Goal: Task Accomplishment & Management: Use online tool/utility

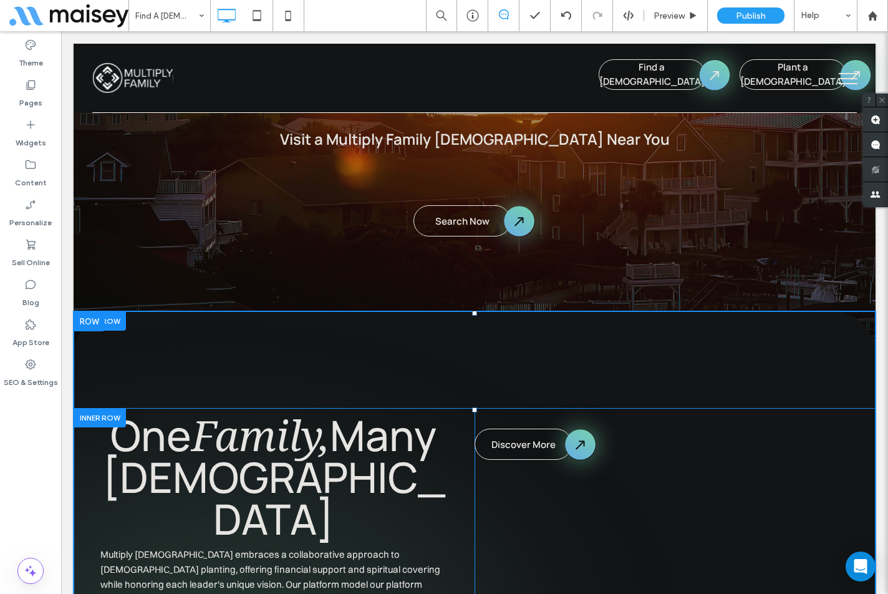
scroll to position [374, 0]
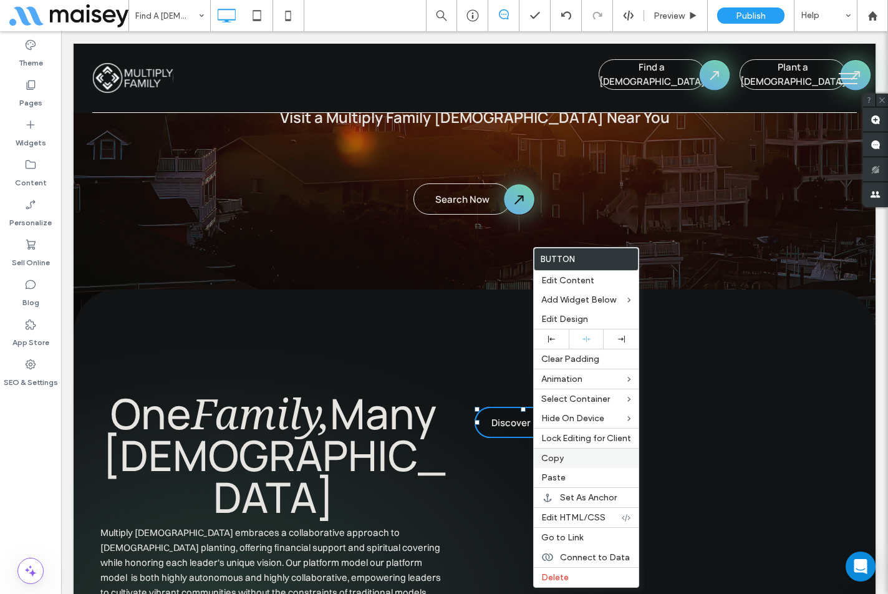
click at [566, 459] on label "Copy" at bounding box center [586, 458] width 90 height 11
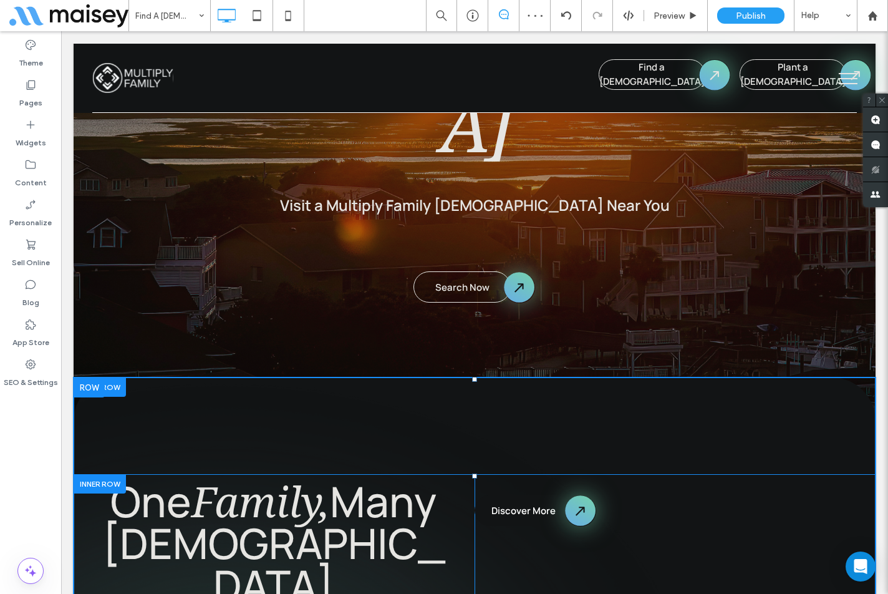
scroll to position [312, 0]
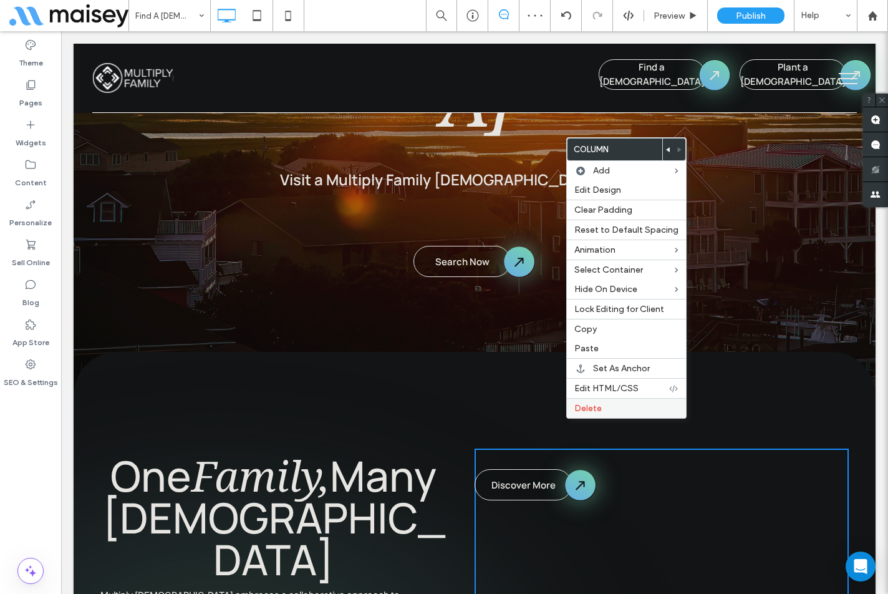
click at [584, 407] on span "Delete" at bounding box center [587, 408] width 27 height 11
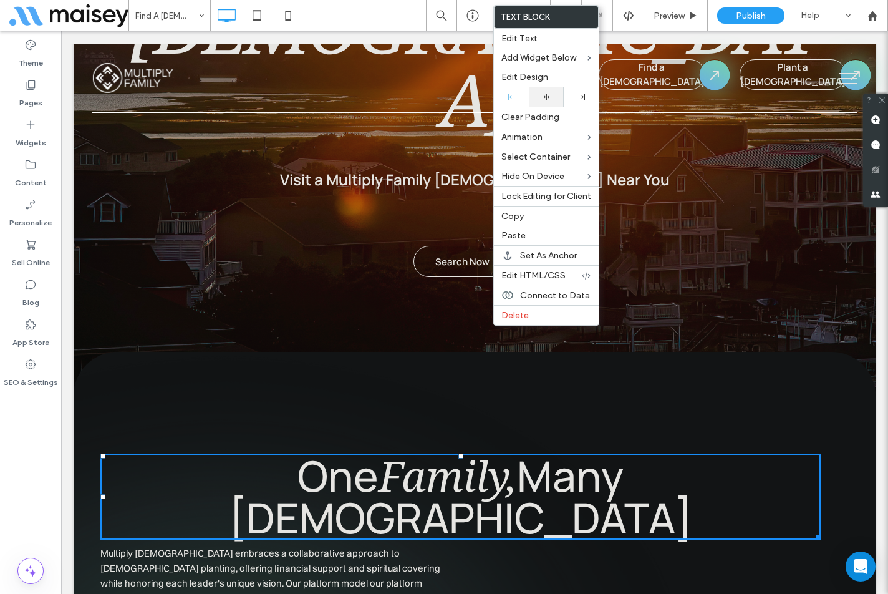
click at [541, 99] on div at bounding box center [546, 97] width 22 height 8
click at [357, 547] on span "Multiply Church embraces a collaborative approach to church planting, offering …" at bounding box center [275, 598] width 351 height 102
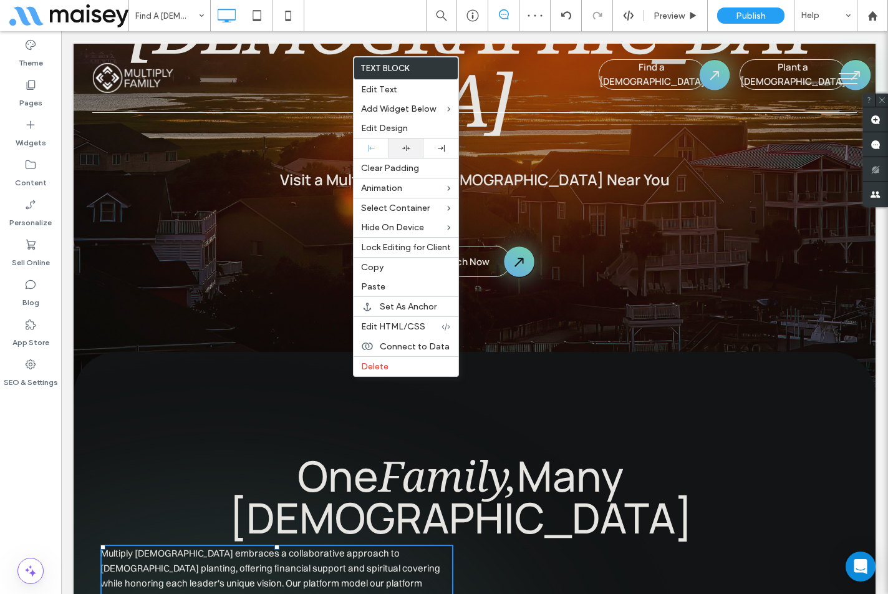
click at [413, 155] on div at bounding box center [405, 147] width 35 height 19
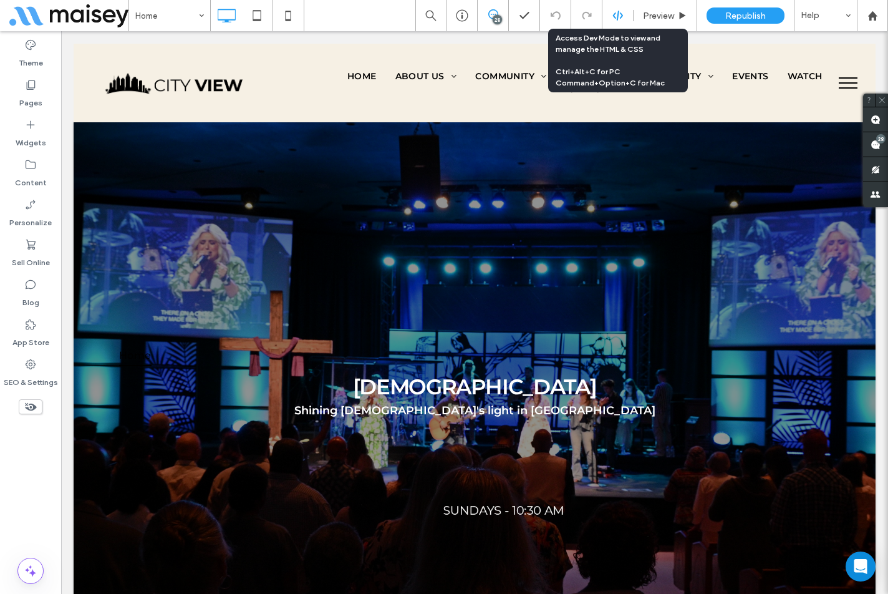
click at [620, 14] on use at bounding box center [617, 16] width 10 height 10
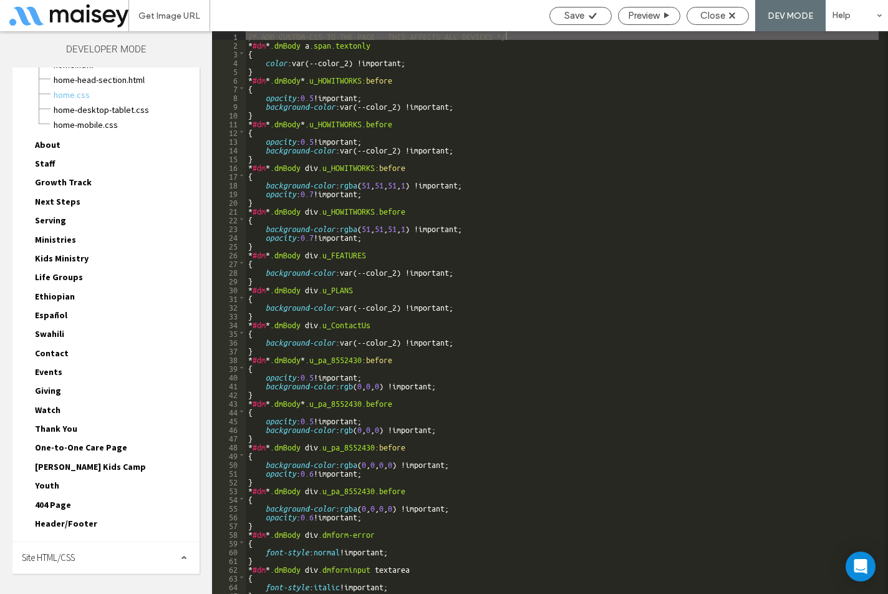
click at [75, 560] on span "Site HTML/CSS" at bounding box center [48, 557] width 53 height 12
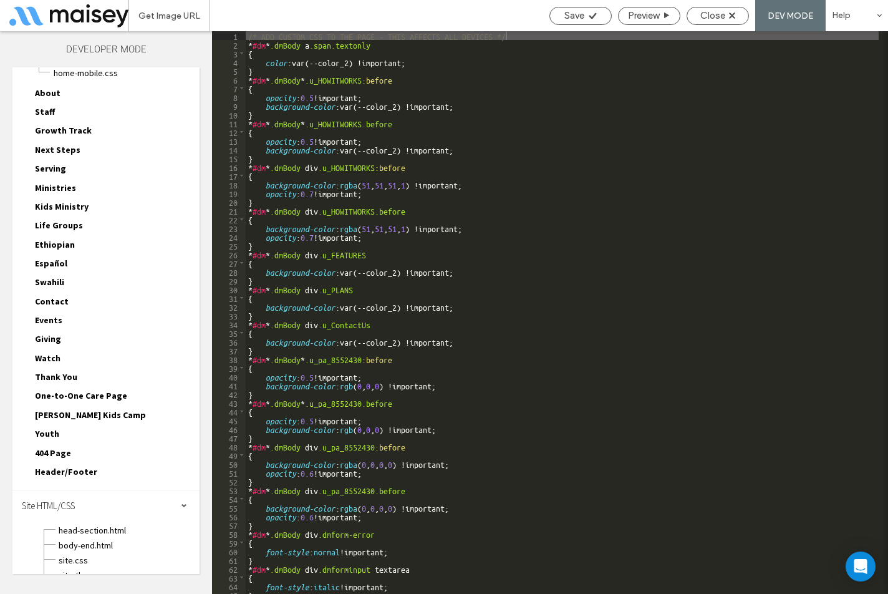
scroll to position [152, 0]
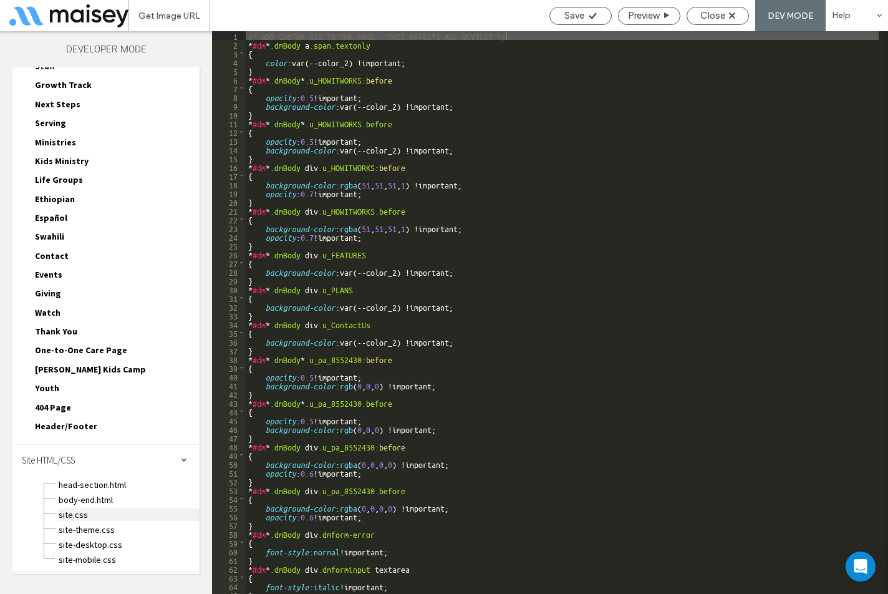
click at [76, 518] on span "site.css" at bounding box center [129, 514] width 142 height 12
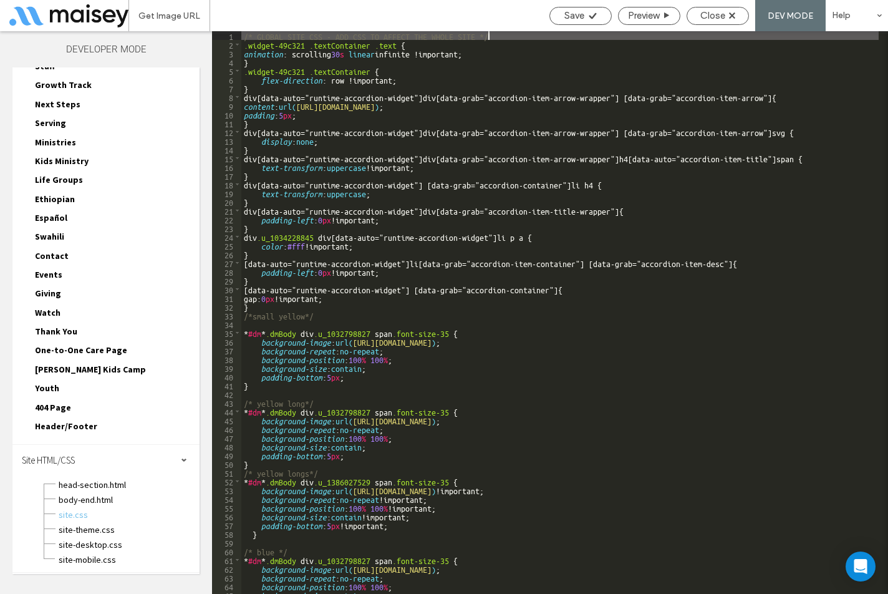
click at [524, 36] on div "/* GLOBAL SITE CSS - ADD CSS TO AFFECT THE WHOLE SITE */ .widget-49c321 .textCo…" at bounding box center [559, 321] width 637 height 580
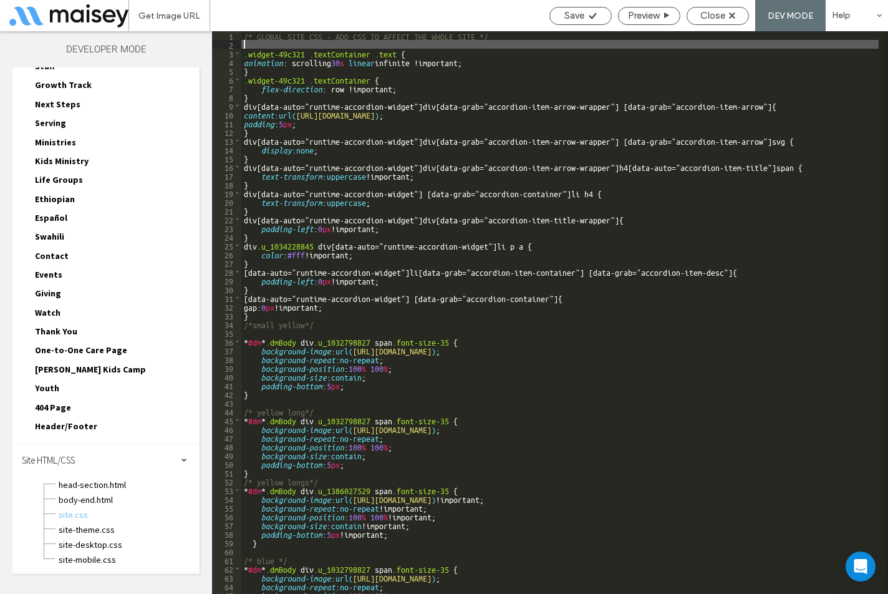
type textarea "**"
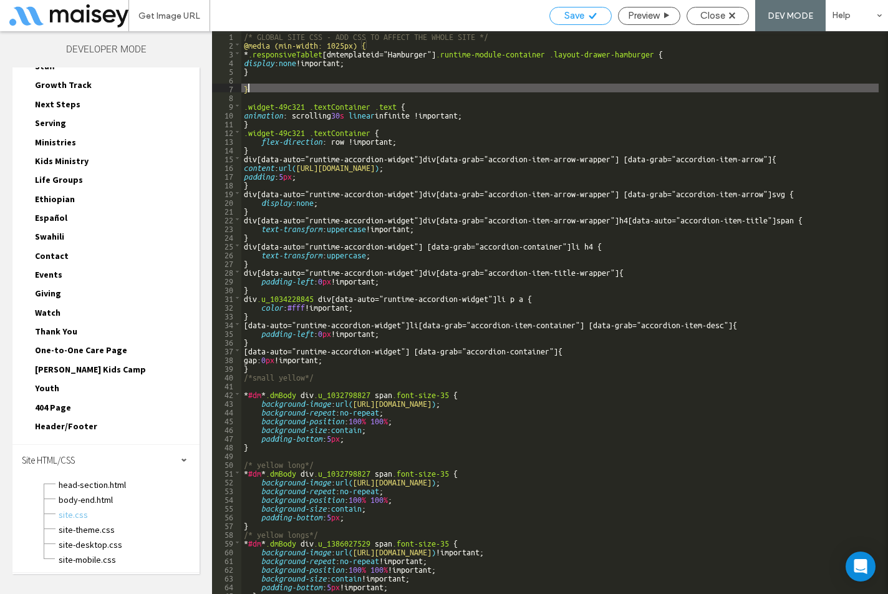
click at [566, 18] on span "Save" at bounding box center [574, 15] width 20 height 11
click at [579, 22] on div "Save" at bounding box center [580, 16] width 62 height 18
click at [712, 17] on span "Close" at bounding box center [712, 15] width 25 height 11
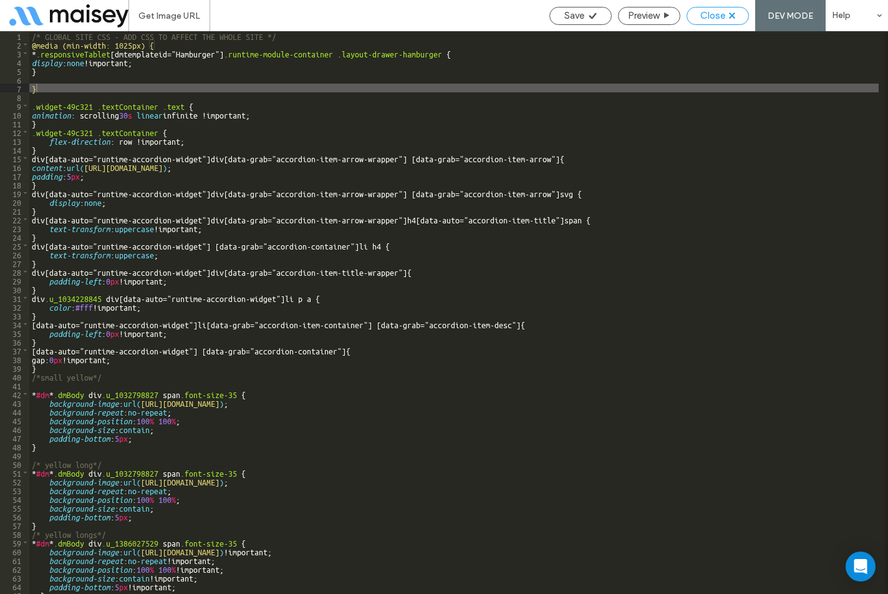
scroll to position [121, 0]
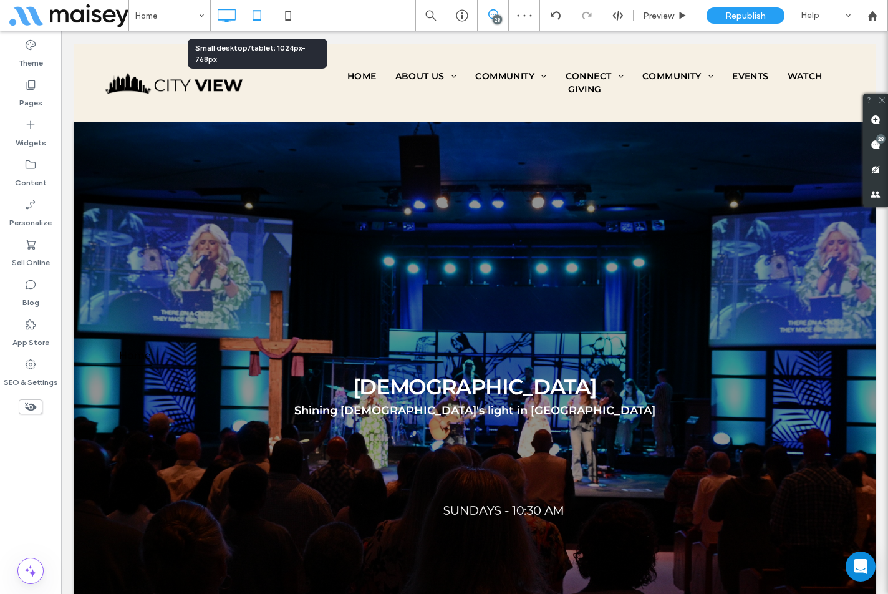
click at [261, 18] on use at bounding box center [257, 15] width 8 height 11
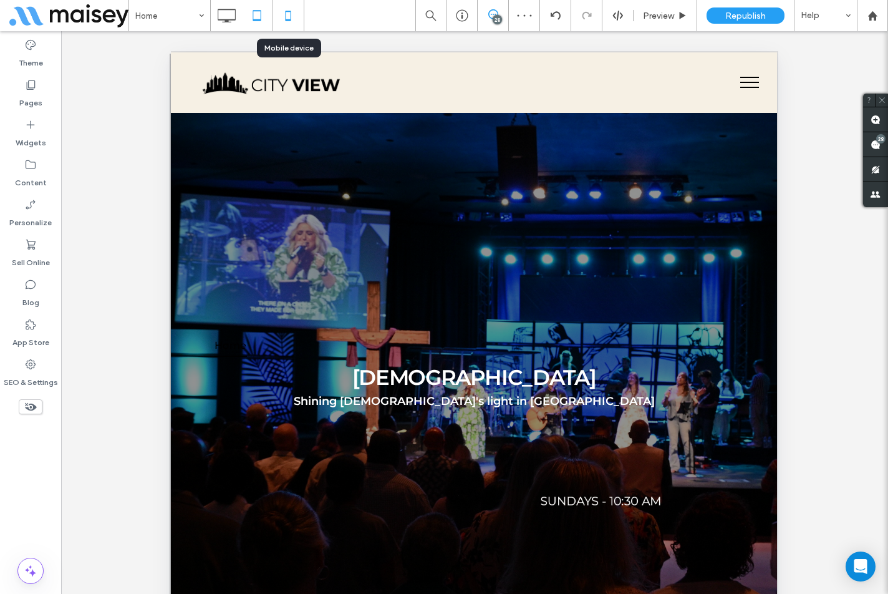
click at [279, 16] on icon at bounding box center [288, 15] width 25 height 25
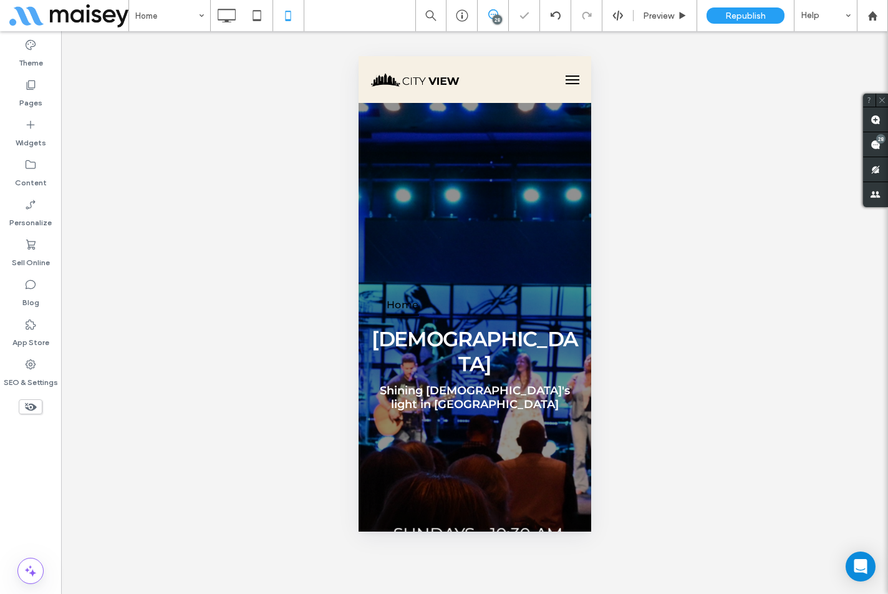
scroll to position [0, 0]
drag, startPoint x: 205, startPoint y: 20, endPoint x: 213, endPoint y: 21, distance: 7.6
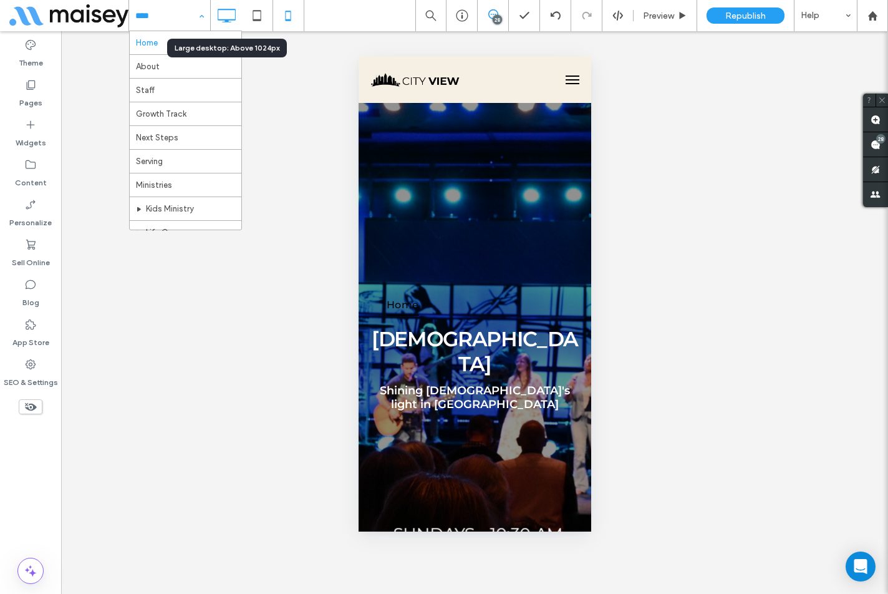
click at [223, 18] on icon at bounding box center [226, 15] width 25 height 25
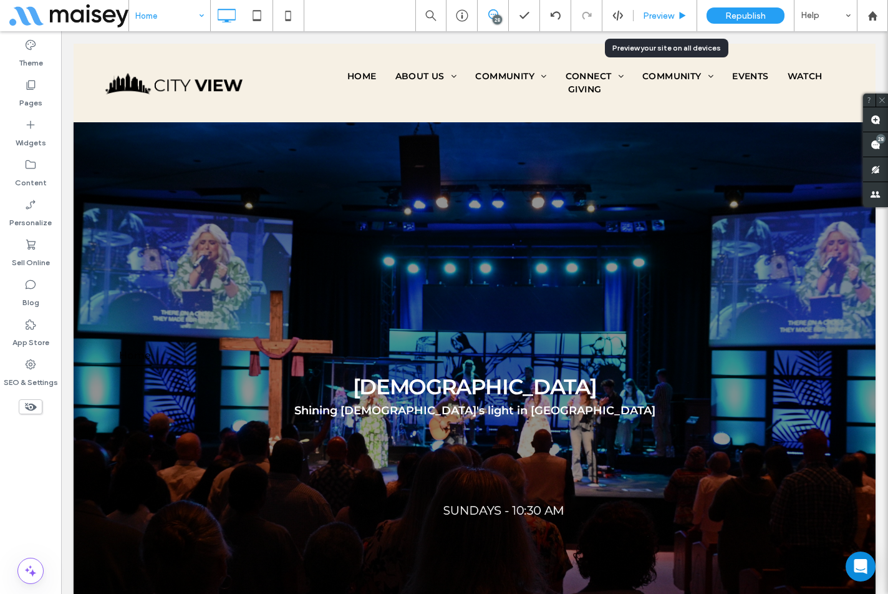
click at [648, 9] on div "Preview" at bounding box center [666, 15] width 64 height 31
click at [647, 16] on span "Preview" at bounding box center [658, 16] width 31 height 11
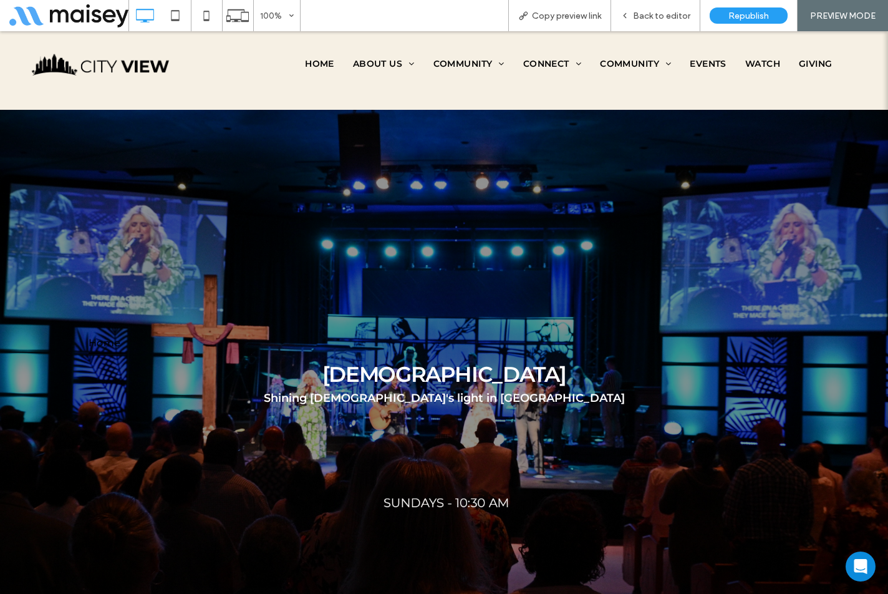
click at [647, 16] on span "Back to editor" at bounding box center [661, 16] width 57 height 11
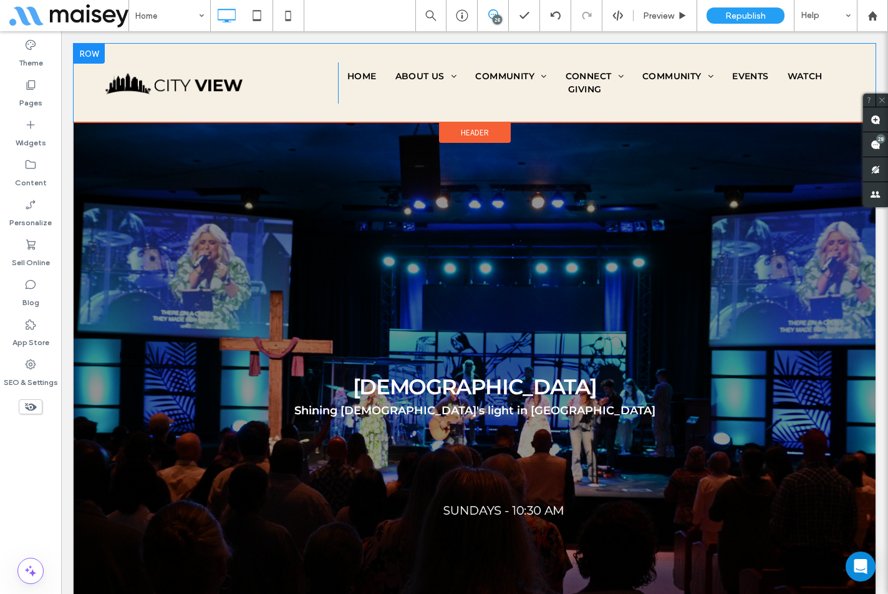
click at [836, 81] on div "Click To Paste Home About Us Vision Staff History Community Kids Ministry Youth…" at bounding box center [475, 83] width 802 height 79
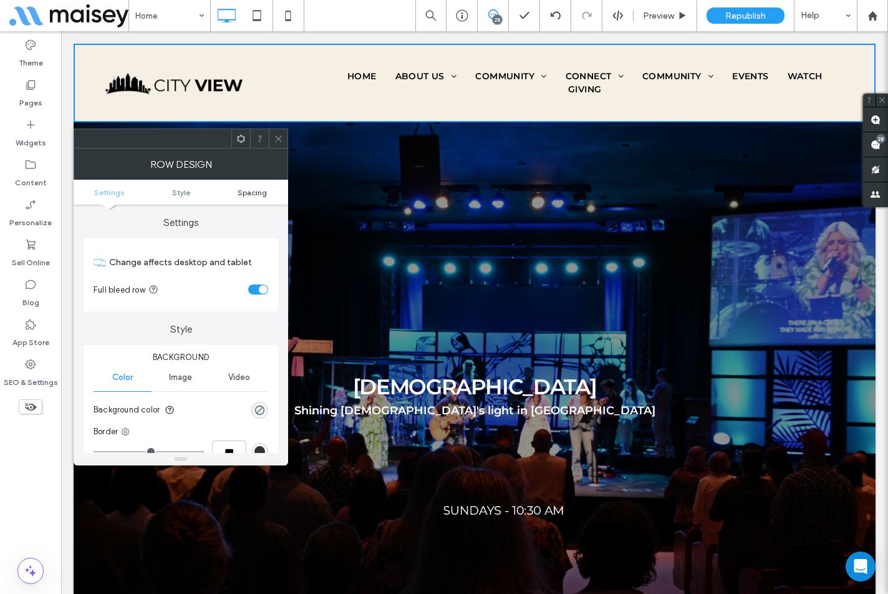
click at [261, 191] on span "Spacing" at bounding box center [252, 192] width 29 height 9
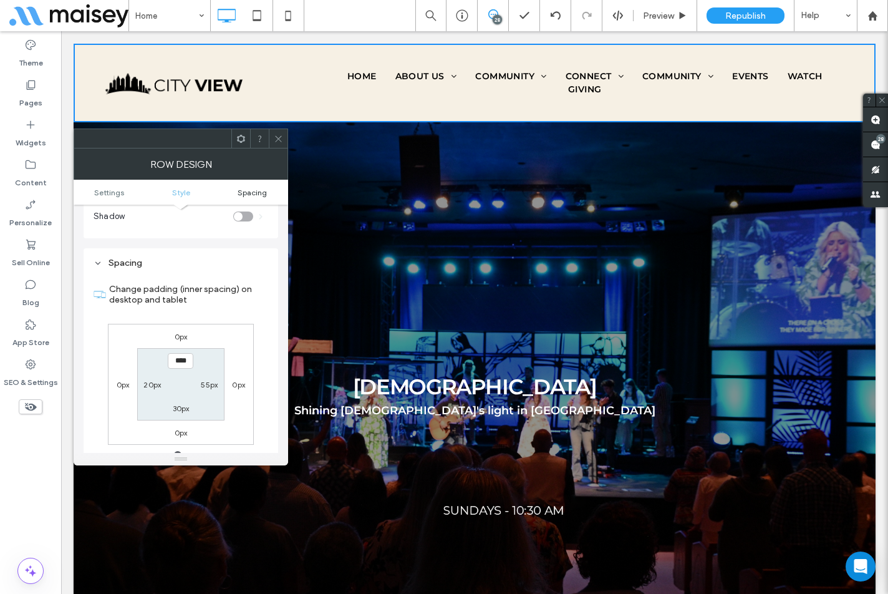
scroll to position [313, 0]
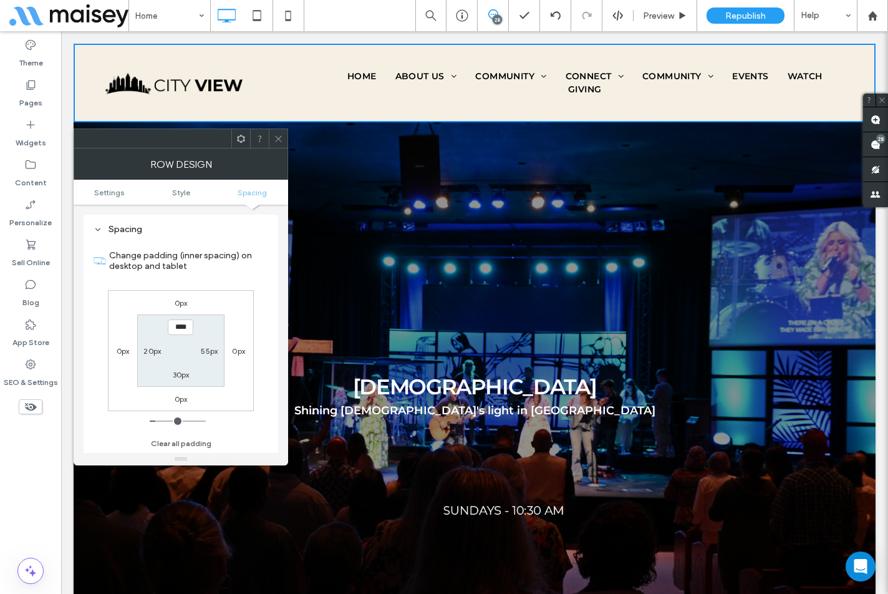
click at [208, 357] on section "**** 55px 30px 20px" at bounding box center [180, 350] width 87 height 72
click at [208, 352] on label "55px" at bounding box center [209, 350] width 17 height 9
type input "**"
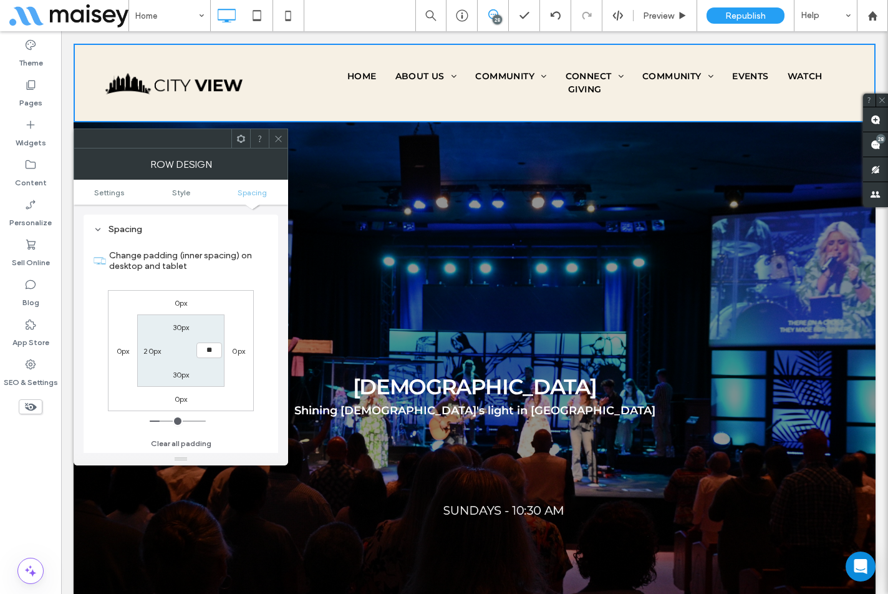
type input "****"
click at [225, 326] on div "0px 0px 0px 0px 30px **** 30px 20px" at bounding box center [181, 350] width 146 height 121
click at [279, 141] on icon at bounding box center [278, 138] width 9 height 9
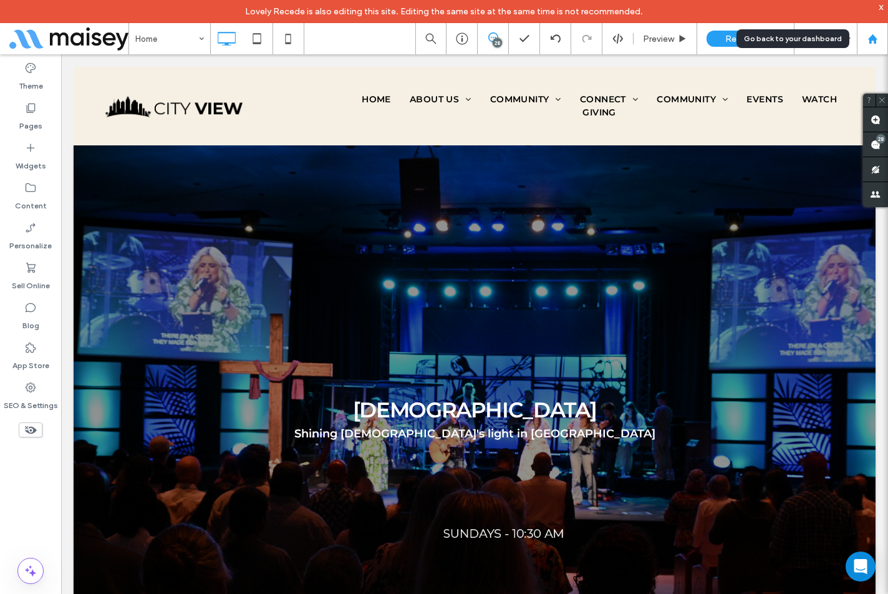
click at [870, 39] on use at bounding box center [871, 38] width 9 height 9
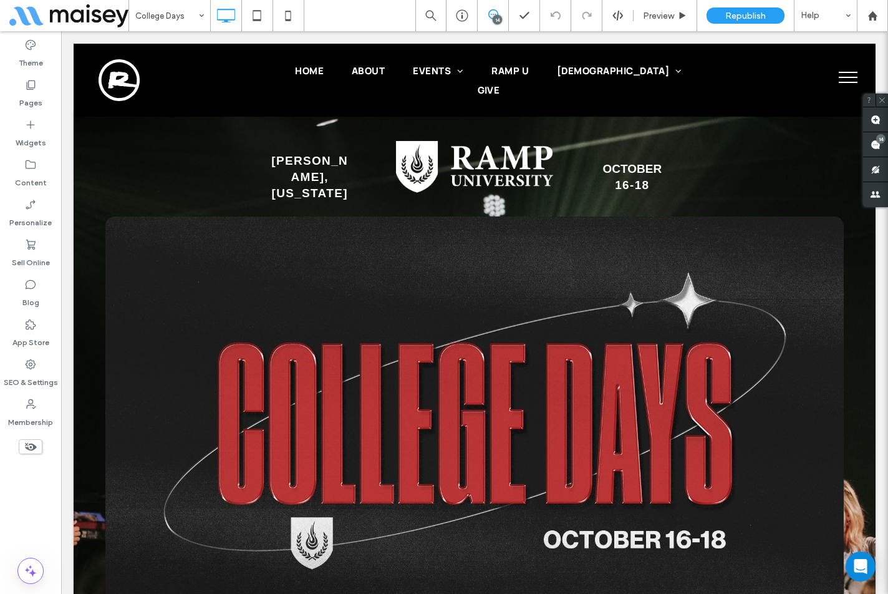
click at [836, 79] on button "menu" at bounding box center [848, 77] width 32 height 32
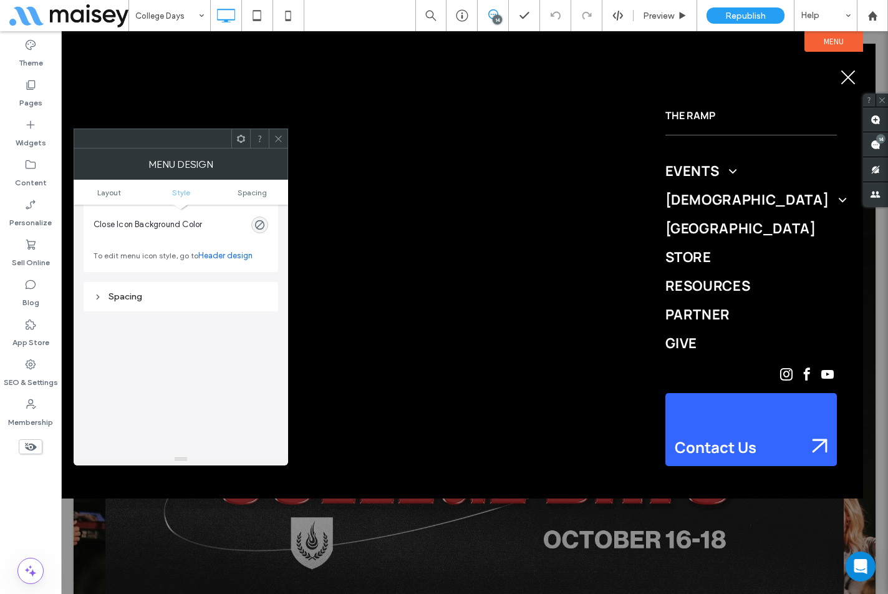
scroll to position [561, 0]
click at [279, 139] on use at bounding box center [278, 138] width 6 height 6
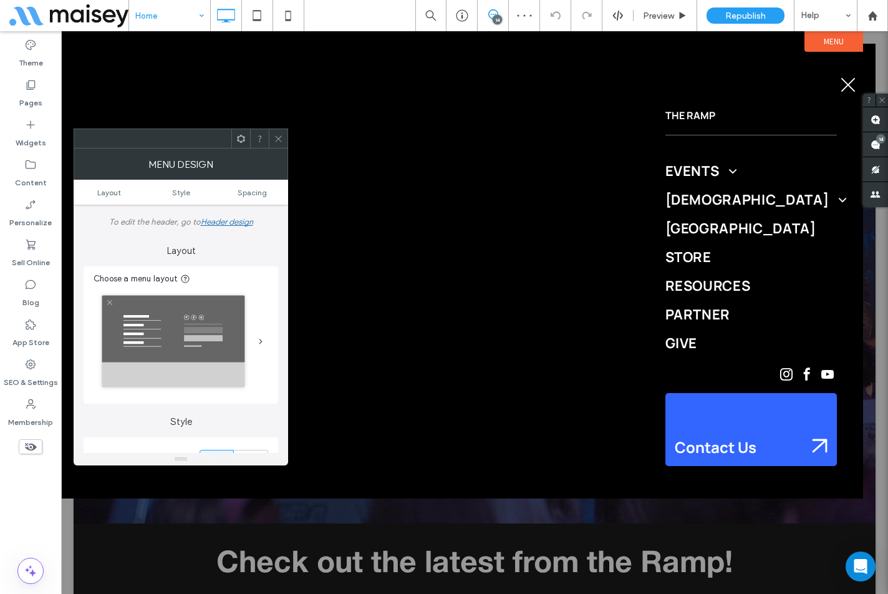
click at [279, 134] on icon at bounding box center [278, 138] width 9 height 9
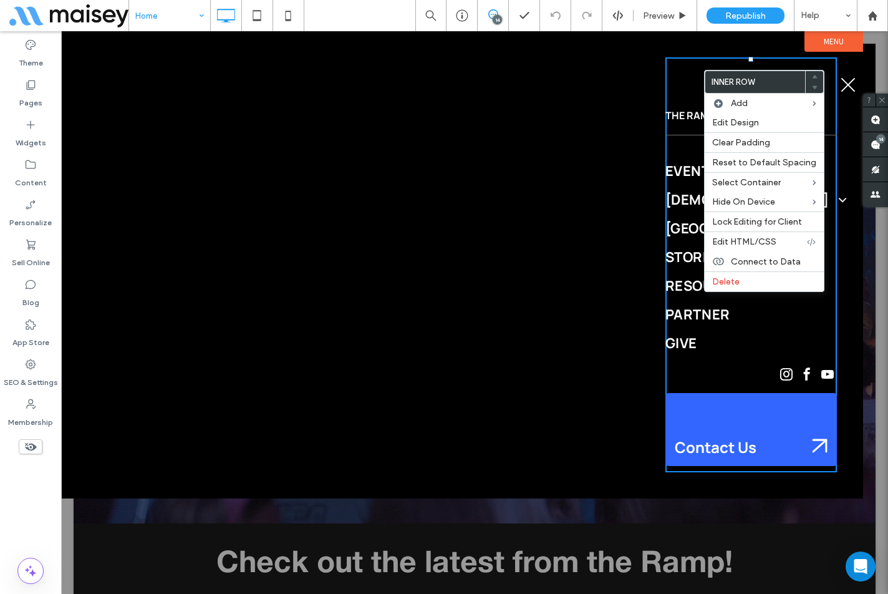
click at [453, 282] on div "New Here Events Give Click To Paste" at bounding box center [368, 264] width 562 height 415
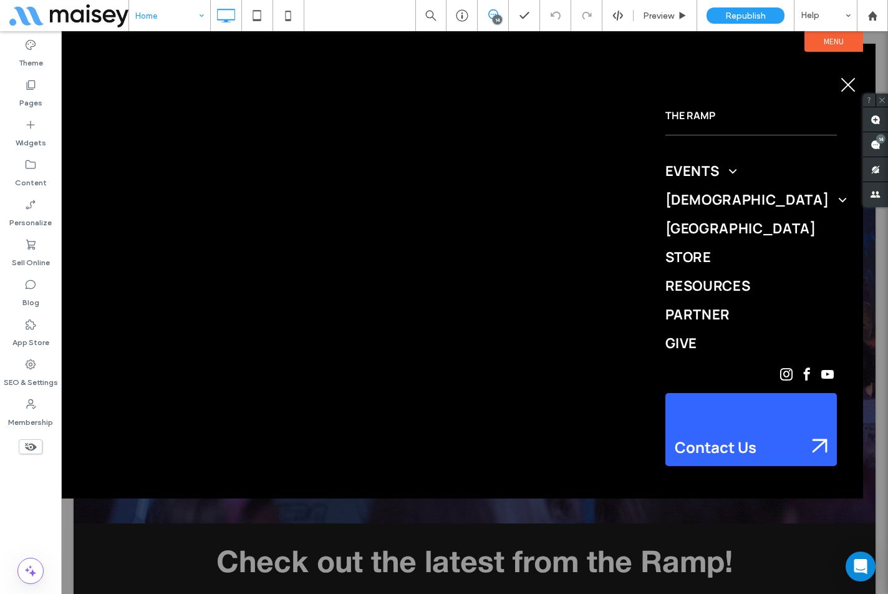
click at [823, 44] on label "Menu" at bounding box center [833, 41] width 59 height 21
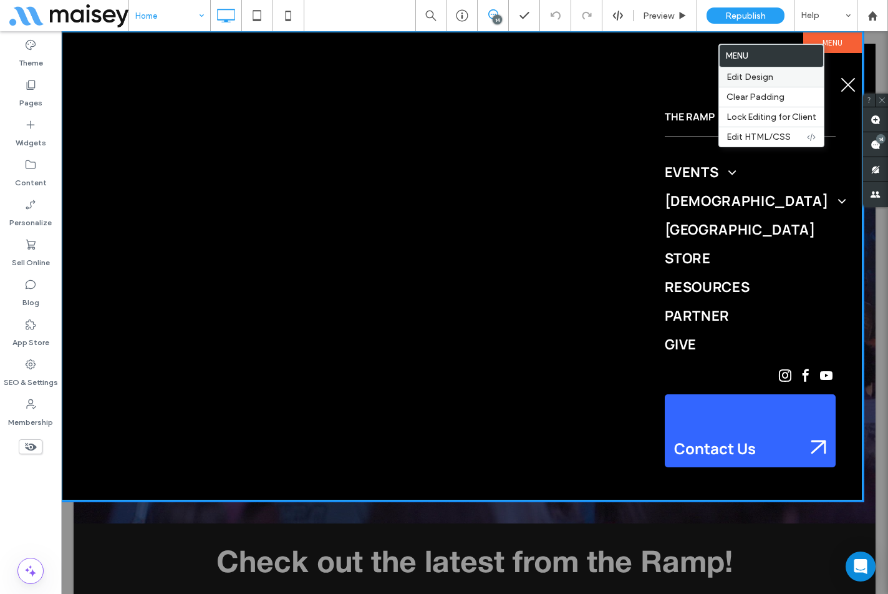
click at [781, 77] on label "Edit Design" at bounding box center [771, 77] width 90 height 11
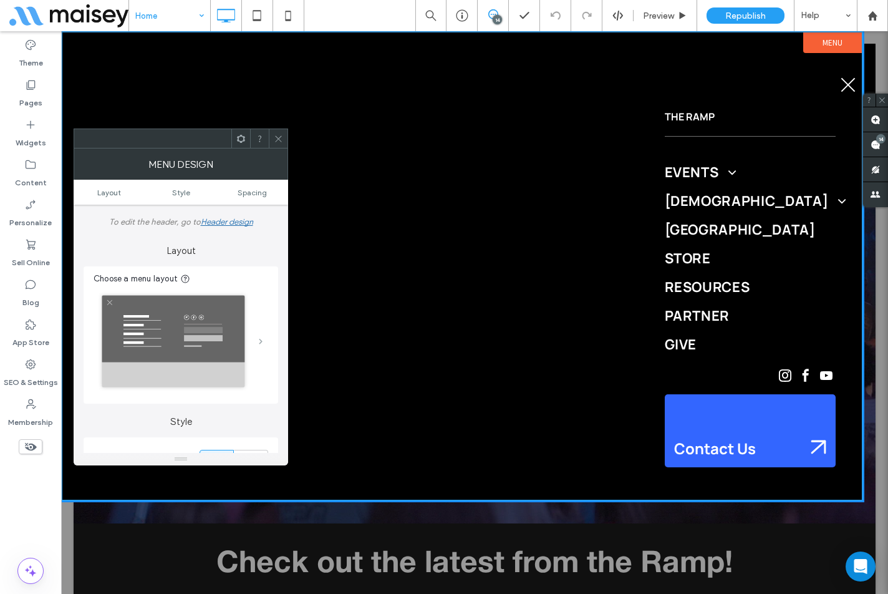
click at [262, 344] on span at bounding box center [261, 341] width 4 height 6
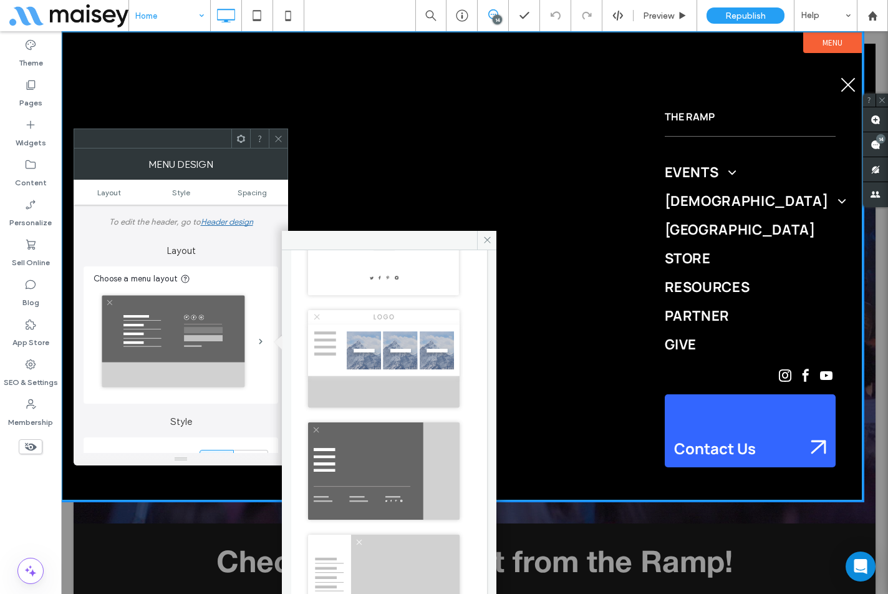
scroll to position [249, 0]
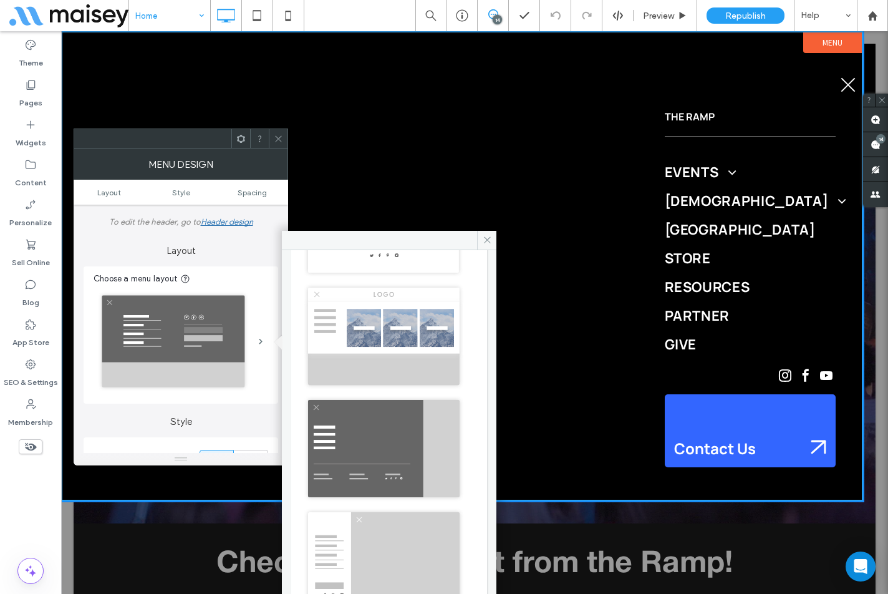
click at [393, 430] on img at bounding box center [384, 448] width 160 height 106
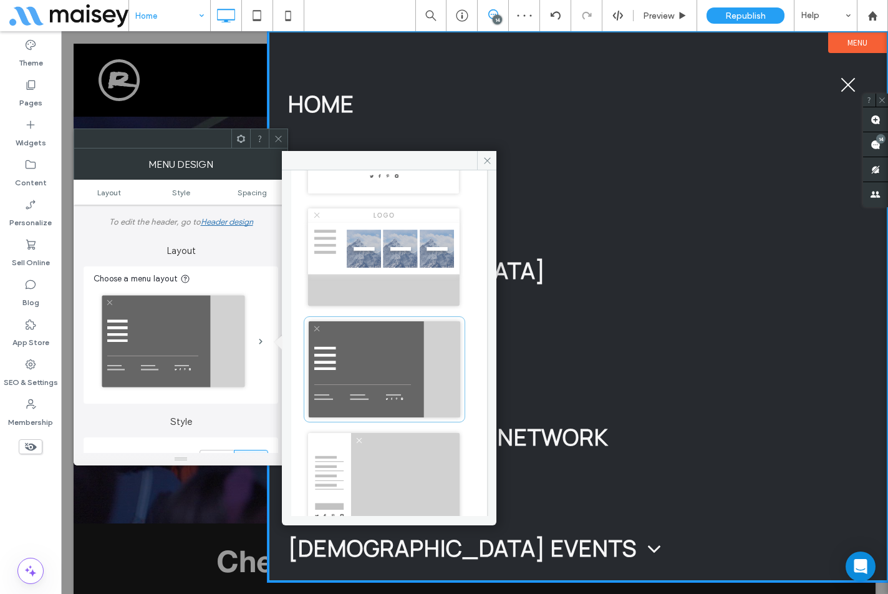
click at [277, 136] on icon at bounding box center [278, 138] width 9 height 9
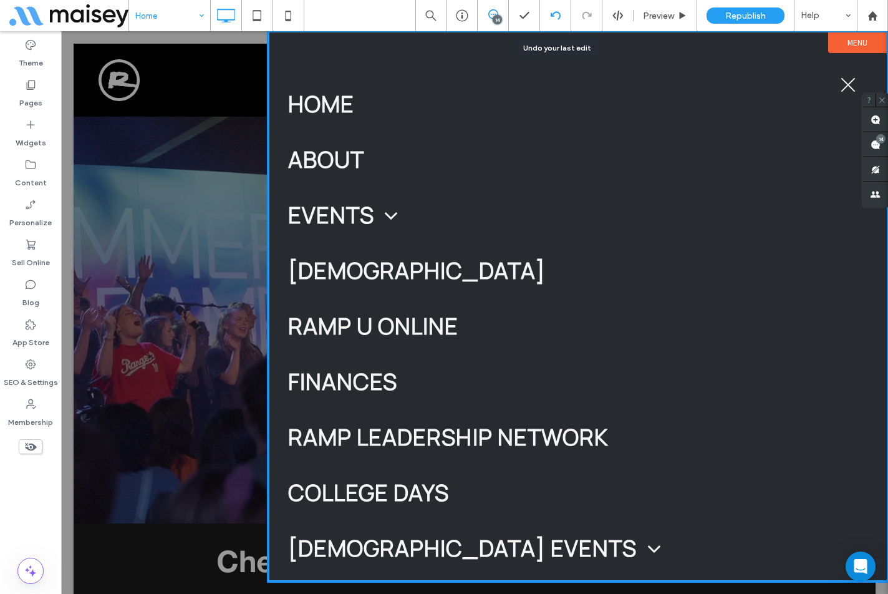
click at [549, 16] on div at bounding box center [555, 16] width 31 height 10
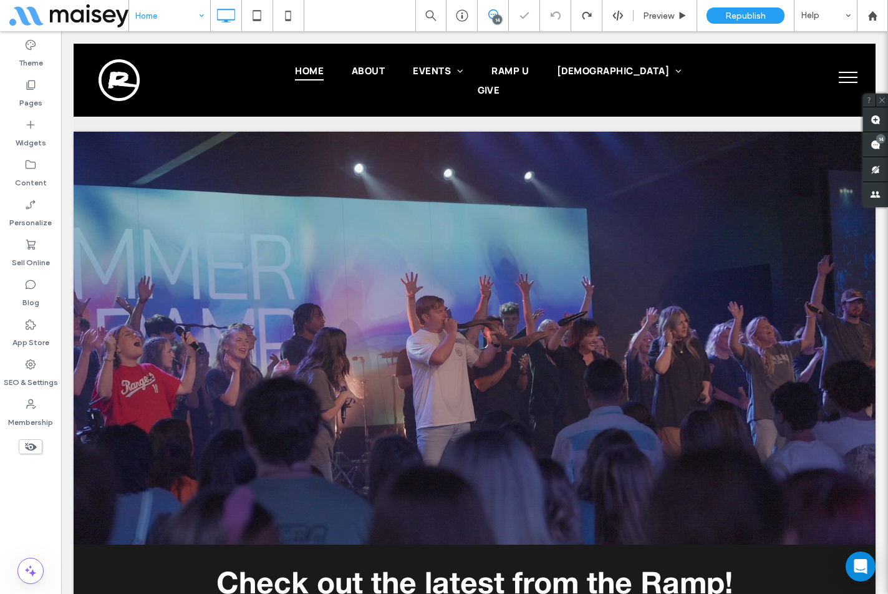
scroll to position [0, 0]
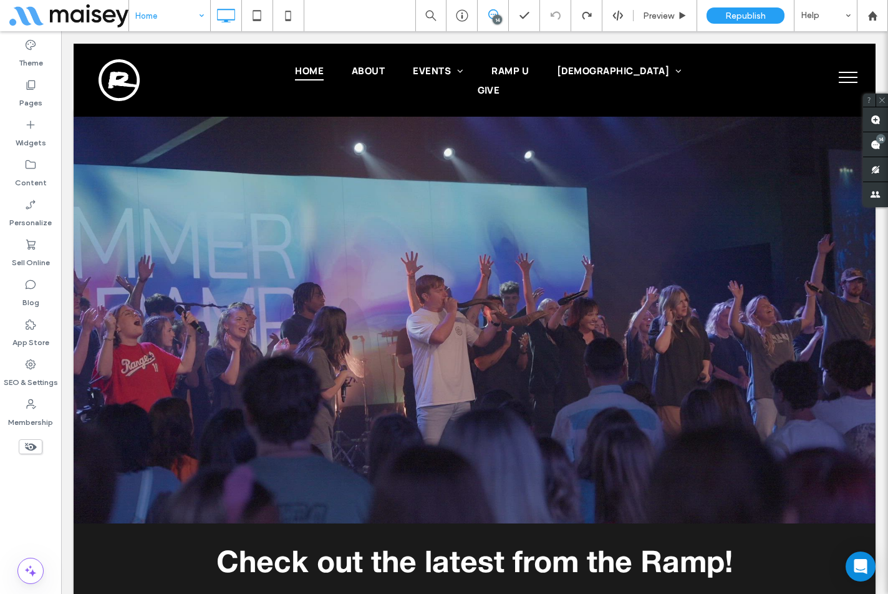
click at [846, 75] on button "menu" at bounding box center [848, 77] width 32 height 32
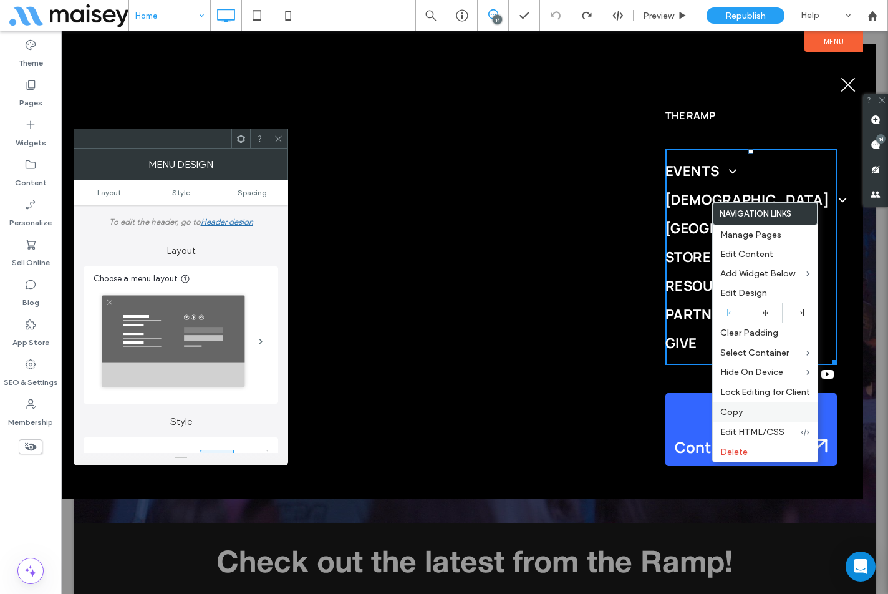
click at [737, 415] on span "Copy" at bounding box center [731, 412] width 22 height 11
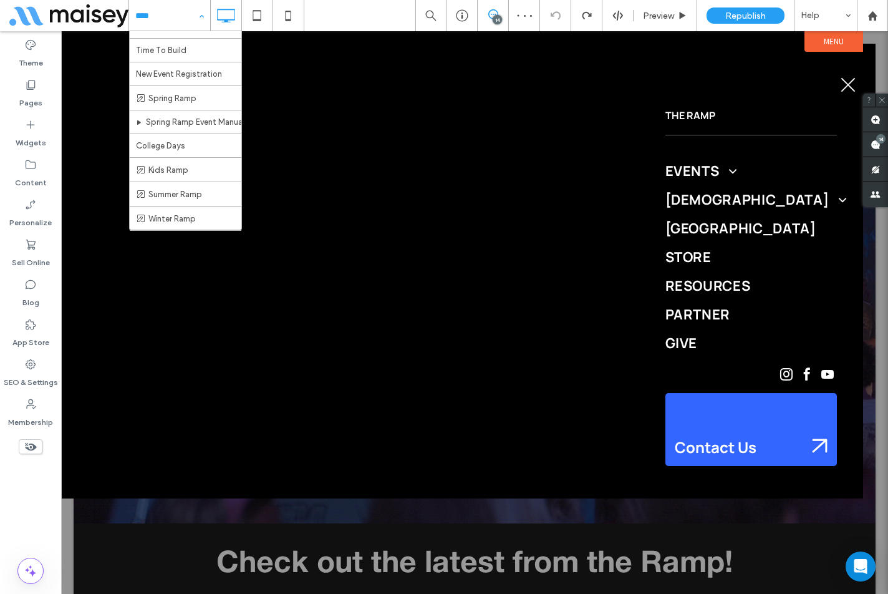
scroll to position [811, 0]
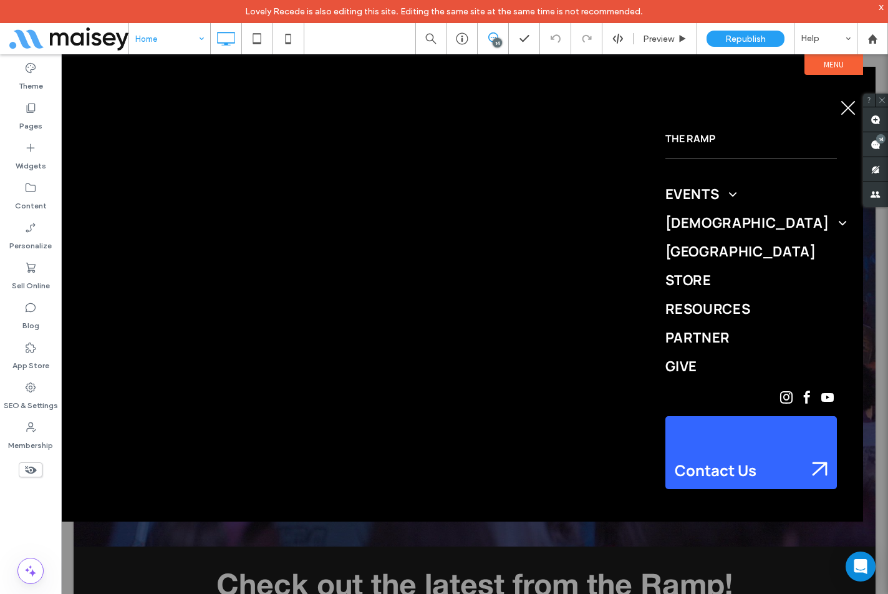
click at [39, 524] on div "Theme Pages Widgets Content Personalize Sell Online Blog App Store SEO & Settin…" at bounding box center [30, 335] width 61 height 562
click at [881, 42] on div at bounding box center [872, 39] width 30 height 11
